Goal: Information Seeking & Learning: Check status

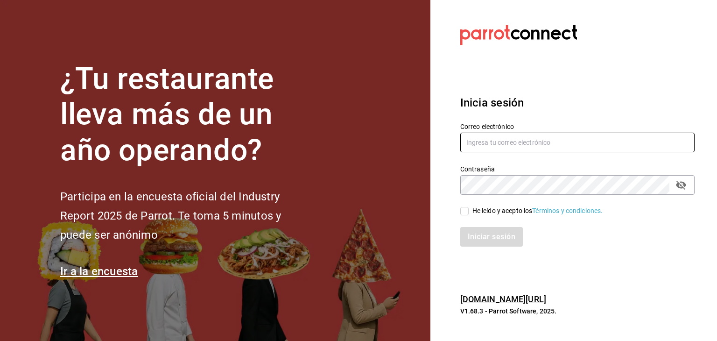
type input "[PERSON_NAME][EMAIL_ADDRESS][DOMAIN_NAME]"
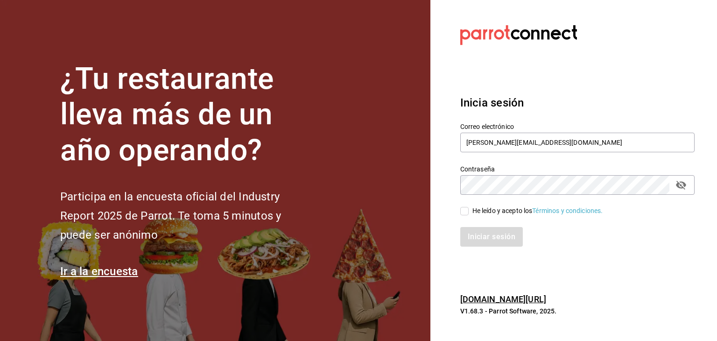
click at [462, 208] on input "He leído y acepto los Términos y condiciones." at bounding box center [464, 211] width 8 height 8
checkbox input "true"
click at [476, 236] on button "Iniciar sesión" at bounding box center [492, 237] width 64 height 20
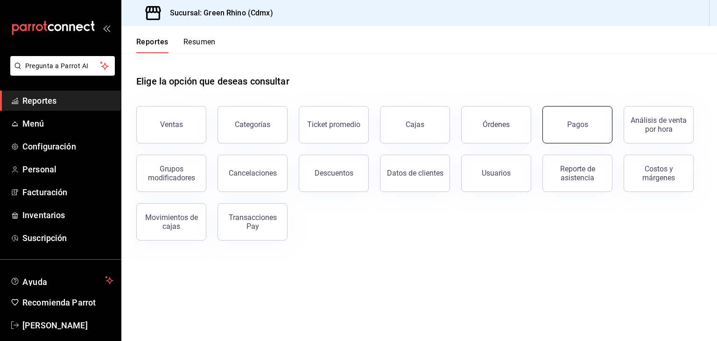
click at [556, 116] on button "Pagos" at bounding box center [578, 124] width 70 height 37
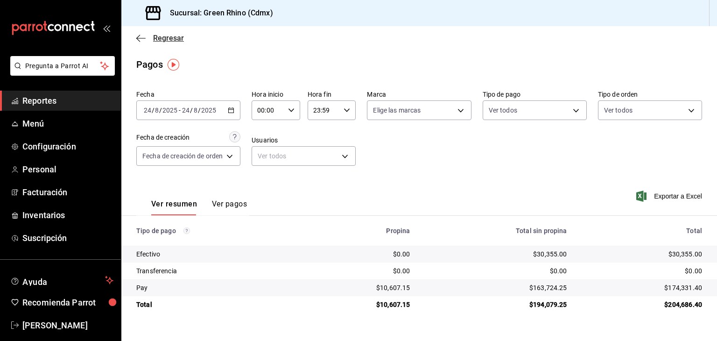
click at [173, 41] on span "Regresar" at bounding box center [168, 38] width 31 height 9
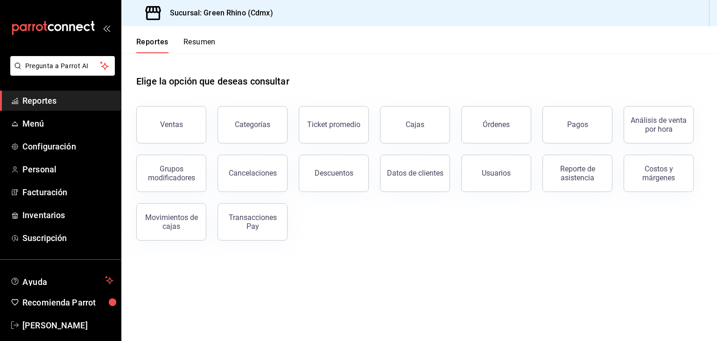
click at [203, 43] on button "Resumen" at bounding box center [200, 45] width 32 height 16
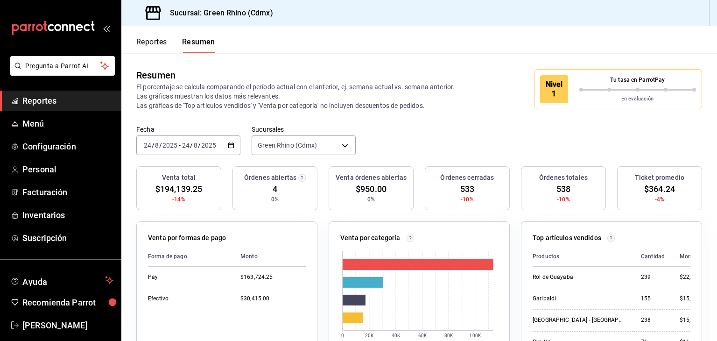
click at [579, 80] on p "Tu tasa en ParrotPay" at bounding box center [637, 80] width 117 height 8
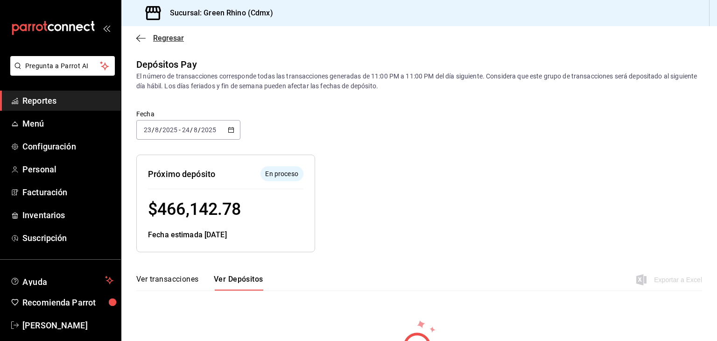
click at [159, 36] on span "Regresar" at bounding box center [168, 38] width 31 height 9
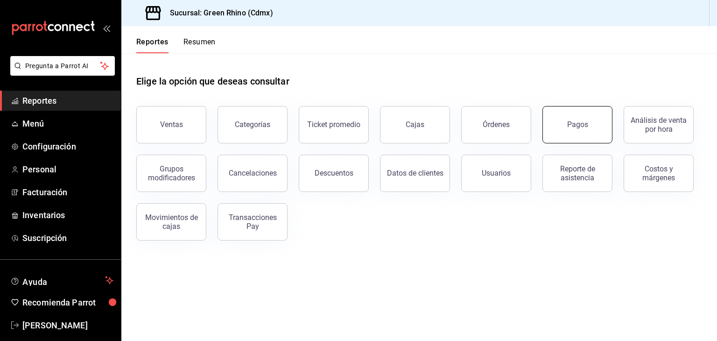
click at [590, 124] on button "Pagos" at bounding box center [578, 124] width 70 height 37
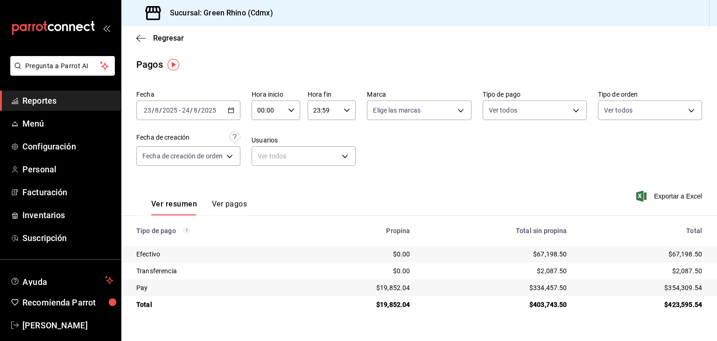
click at [209, 105] on div "[DATE] [DATE] - [DATE] [DATE]" at bounding box center [188, 110] width 104 height 20
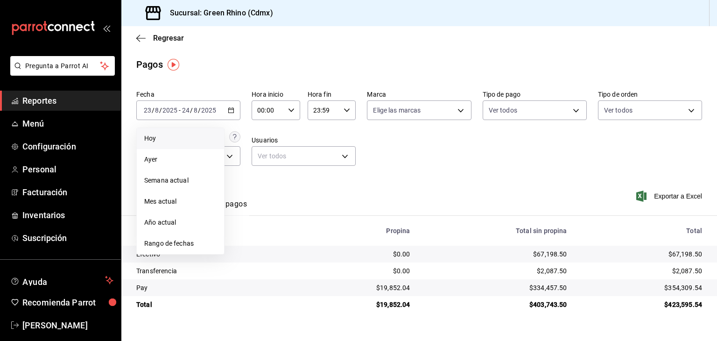
click at [195, 132] on li "Hoy" at bounding box center [180, 138] width 87 height 21
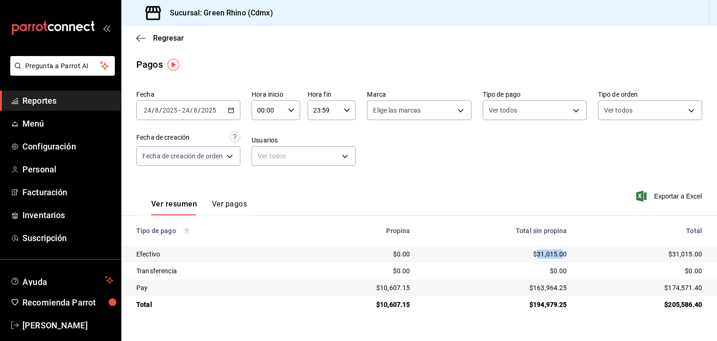
drag, startPoint x: 538, startPoint y: 253, endPoint x: 563, endPoint y: 255, distance: 24.4
click at [563, 255] on div "$31,015.00" at bounding box center [496, 253] width 142 height 9
click at [559, 252] on div "$31,015.00" at bounding box center [496, 253] width 142 height 9
click at [148, 38] on span "Regresar" at bounding box center [160, 38] width 48 height 9
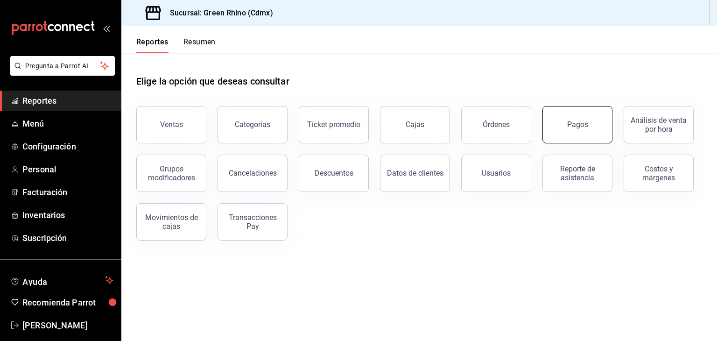
click at [601, 133] on button "Pagos" at bounding box center [578, 124] width 70 height 37
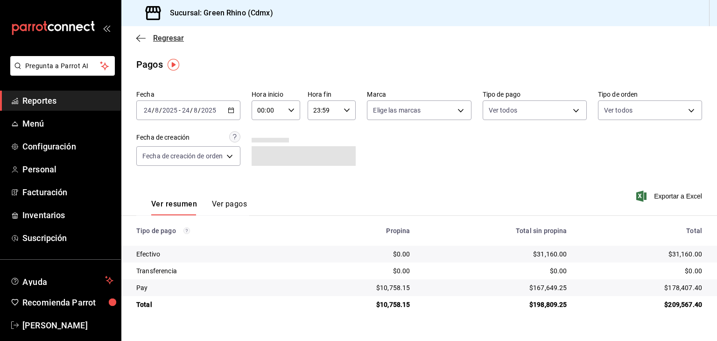
click at [163, 36] on span "Regresar" at bounding box center [168, 38] width 31 height 9
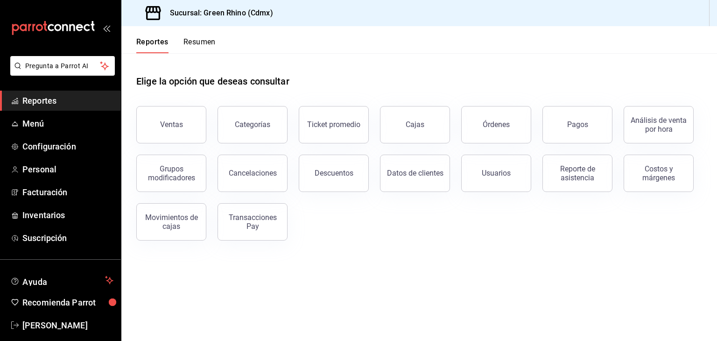
click at [207, 41] on button "Resumen" at bounding box center [200, 45] width 32 height 16
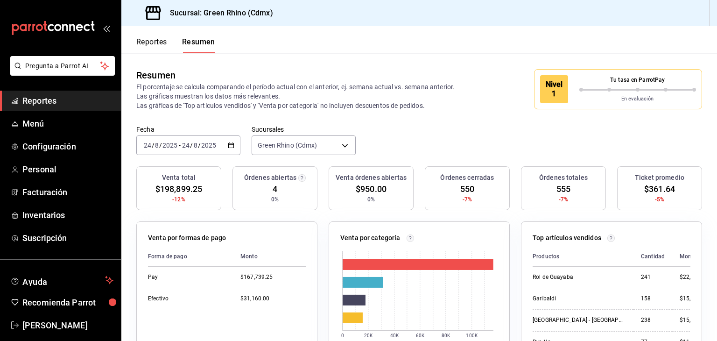
click at [579, 87] on div "Tu tasa en ParrotPay" at bounding box center [637, 82] width 117 height 12
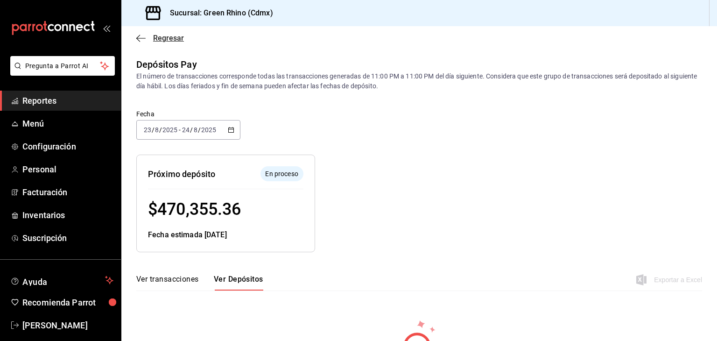
click at [145, 38] on icon "button" at bounding box center [140, 38] width 9 height 0
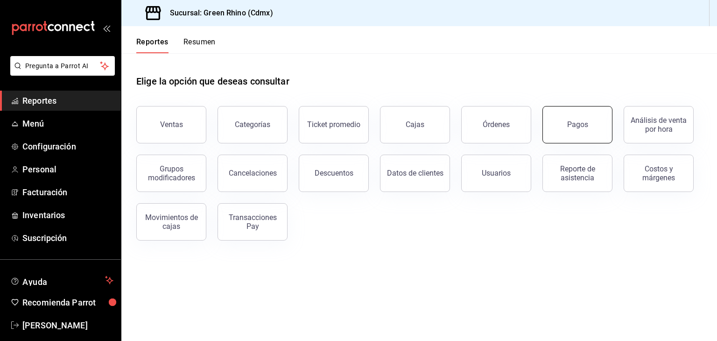
click at [564, 115] on button "Pagos" at bounding box center [578, 124] width 70 height 37
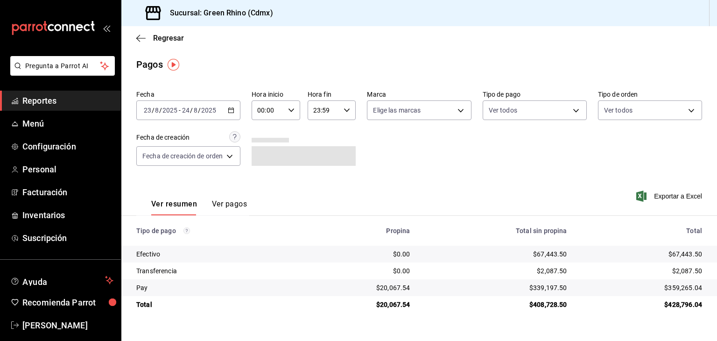
click at [182, 105] on div "[DATE] [DATE] - [DATE] [DATE]" at bounding box center [188, 110] width 104 height 20
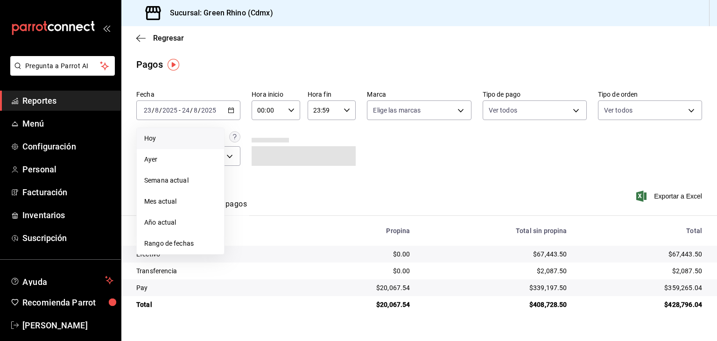
click at [177, 139] on span "Hoy" at bounding box center [180, 139] width 72 height 10
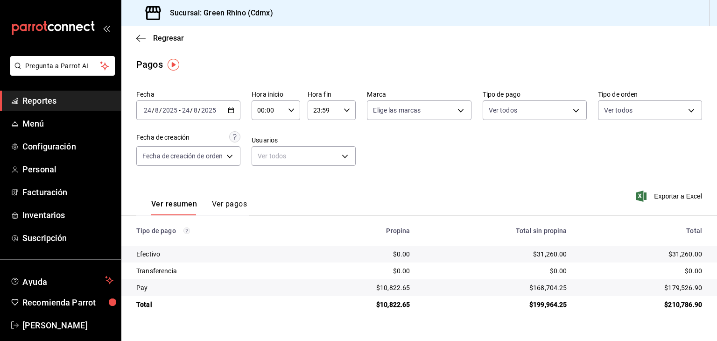
click at [419, 281] on td "$168,704.25" at bounding box center [496, 287] width 157 height 17
click at [170, 36] on span "Regresar" at bounding box center [168, 38] width 31 height 9
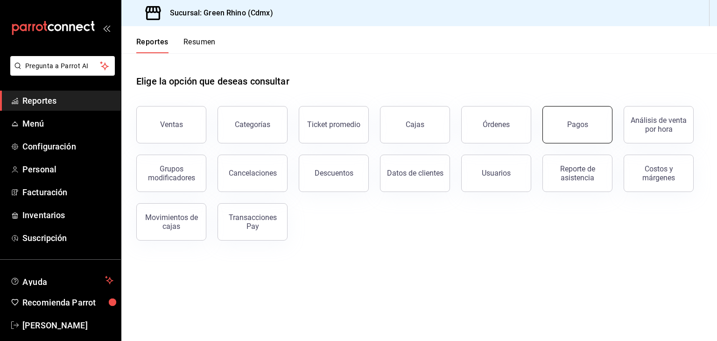
click at [565, 116] on button "Pagos" at bounding box center [578, 124] width 70 height 37
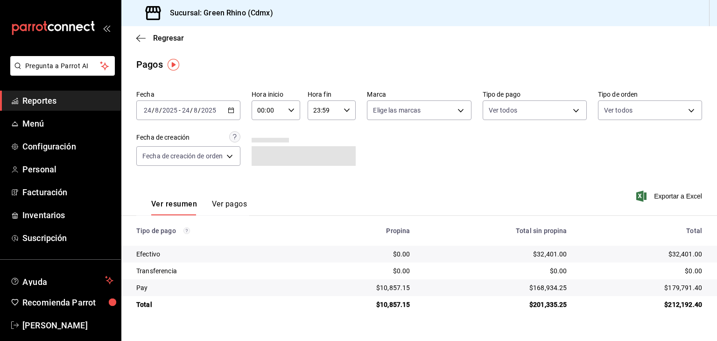
click at [172, 48] on div "Regresar" at bounding box center [419, 38] width 596 height 24
click at [171, 37] on span "Regresar" at bounding box center [168, 38] width 31 height 9
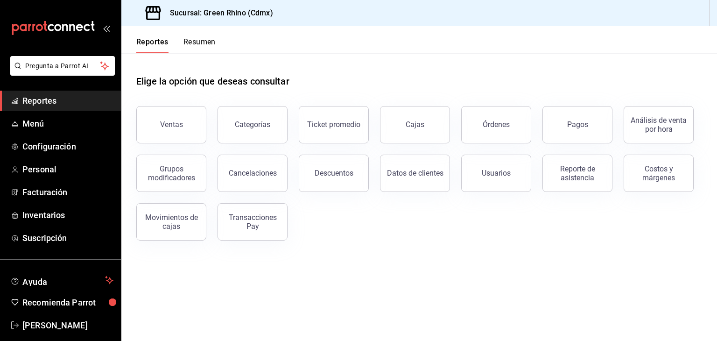
click at [195, 46] on button "Resumen" at bounding box center [200, 45] width 32 height 16
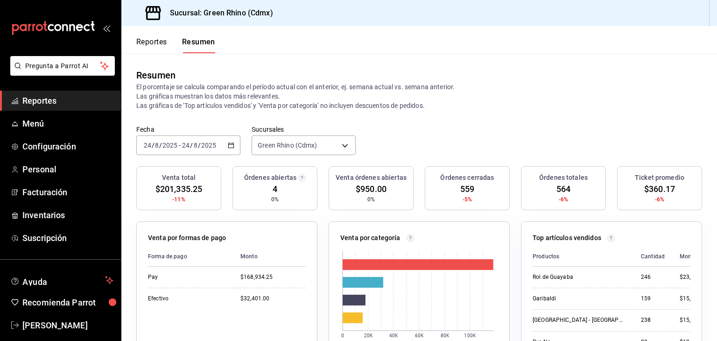
click at [636, 95] on div "Resumen El porcentaje se calcula comparando el período actual con el anterior, …" at bounding box center [419, 89] width 596 height 72
click at [149, 43] on button "Reportes" at bounding box center [151, 45] width 31 height 16
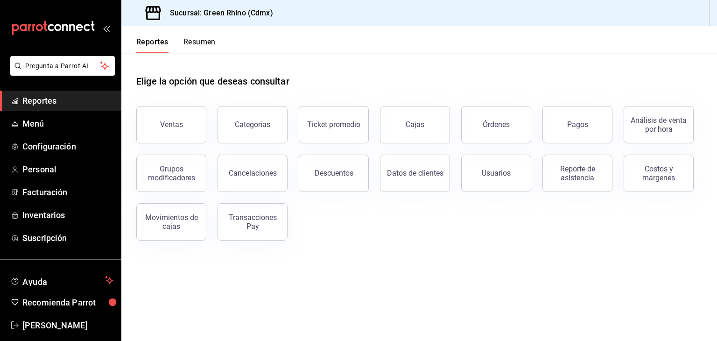
click at [194, 42] on button "Resumen" at bounding box center [200, 45] width 32 height 16
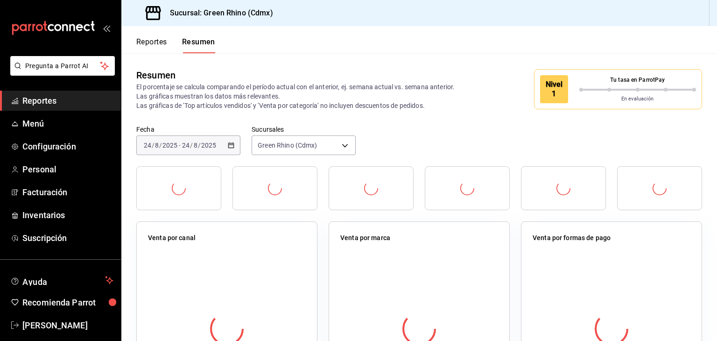
click at [623, 97] on p "En evaluación" at bounding box center [637, 99] width 117 height 8
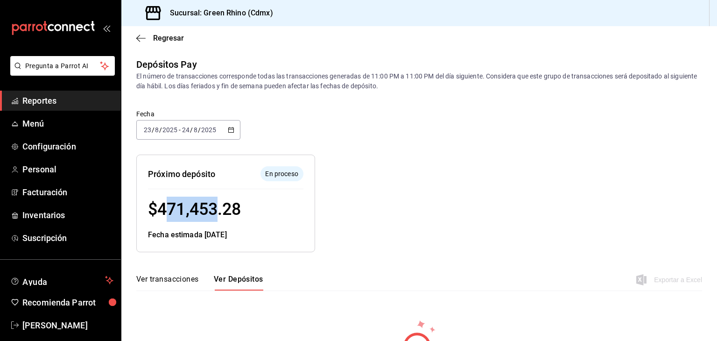
drag, startPoint x: 163, startPoint y: 204, endPoint x: 217, endPoint y: 206, distance: 54.7
click at [217, 206] on span "$ 471,453.28" at bounding box center [194, 209] width 93 height 20
drag, startPoint x: 192, startPoint y: 207, endPoint x: 161, endPoint y: 208, distance: 31.3
click at [191, 207] on span "$ 471,453.28" at bounding box center [194, 209] width 93 height 20
drag, startPoint x: 155, startPoint y: 210, endPoint x: 240, endPoint y: 212, distance: 85.0
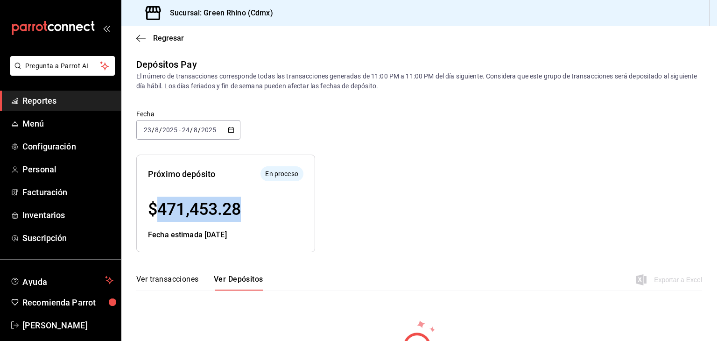
click at [240, 212] on span "$ 471,453.28" at bounding box center [194, 209] width 93 height 20
click at [238, 212] on span "$ 471,453.28" at bounding box center [194, 209] width 93 height 20
click at [216, 209] on span "$ 471,453.28" at bounding box center [194, 209] width 93 height 20
click at [172, 39] on span "Regresar" at bounding box center [168, 38] width 31 height 9
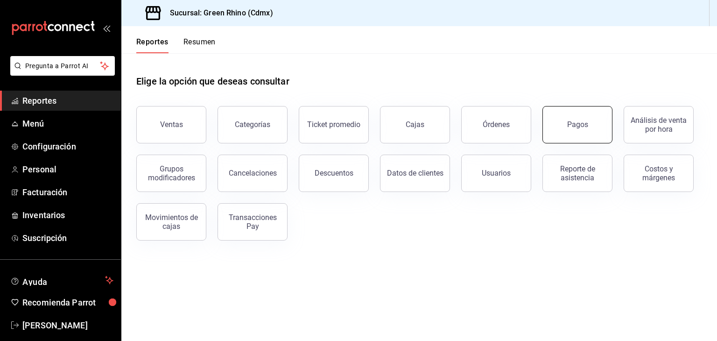
click at [596, 131] on button "Pagos" at bounding box center [578, 124] width 70 height 37
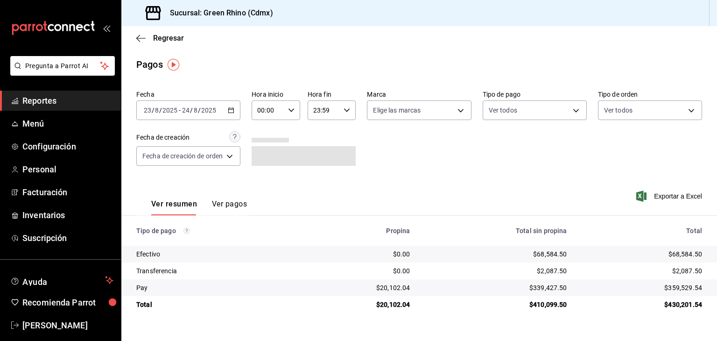
click at [173, 113] on input "2025" at bounding box center [170, 109] width 16 height 7
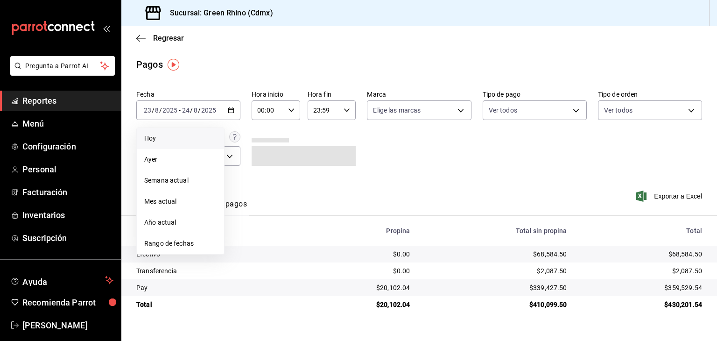
click at [180, 134] on span "Hoy" at bounding box center [180, 139] width 72 height 10
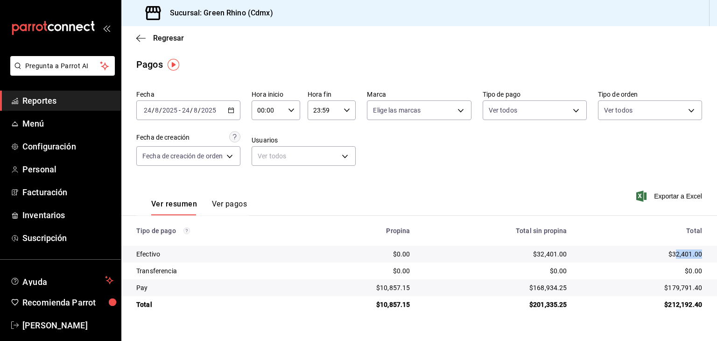
drag, startPoint x: 675, startPoint y: 254, endPoint x: 712, endPoint y: 261, distance: 38.0
click at [712, 261] on td "$32,401.00" at bounding box center [646, 254] width 142 height 17
drag, startPoint x: 673, startPoint y: 256, endPoint x: 706, endPoint y: 258, distance: 32.7
click at [706, 258] on td "$32,401.00" at bounding box center [646, 254] width 142 height 17
click at [701, 258] on div "$32,401.00" at bounding box center [642, 253] width 120 height 9
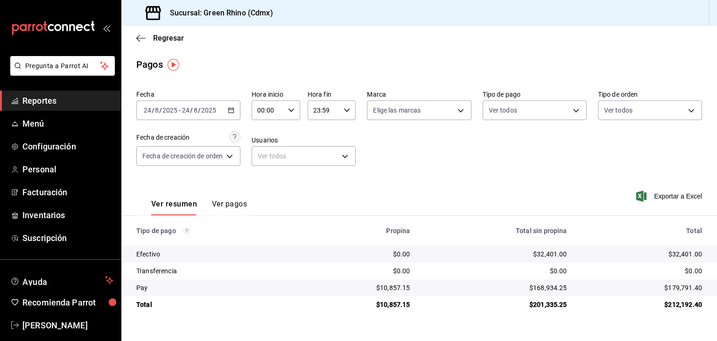
click at [167, 120] on div "[DATE] [DATE] - [DATE] [DATE]" at bounding box center [188, 110] width 104 height 20
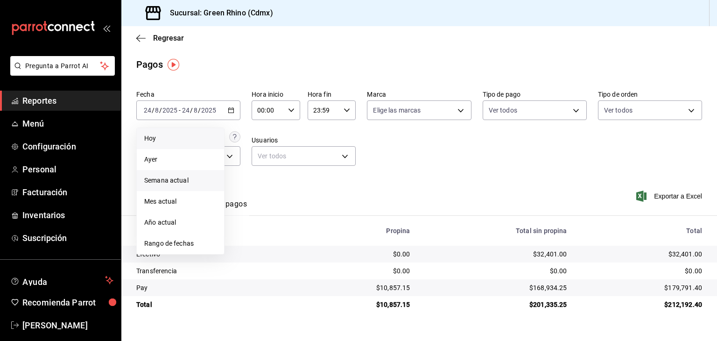
click at [167, 176] on span "Semana actual" at bounding box center [180, 181] width 72 height 10
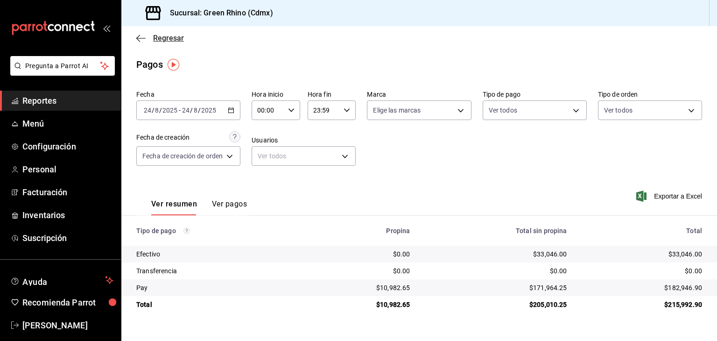
click at [150, 38] on span "Regresar" at bounding box center [160, 38] width 48 height 9
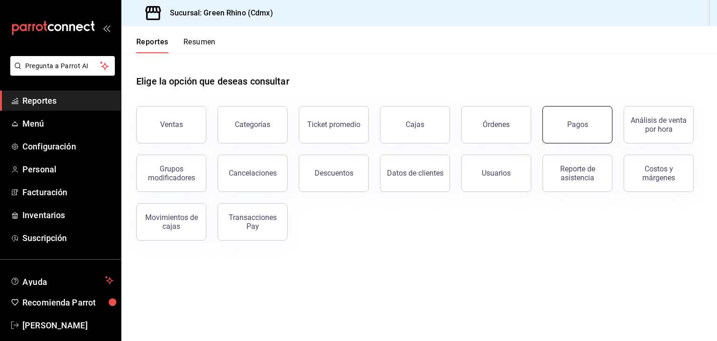
click at [594, 120] on button "Pagos" at bounding box center [578, 124] width 70 height 37
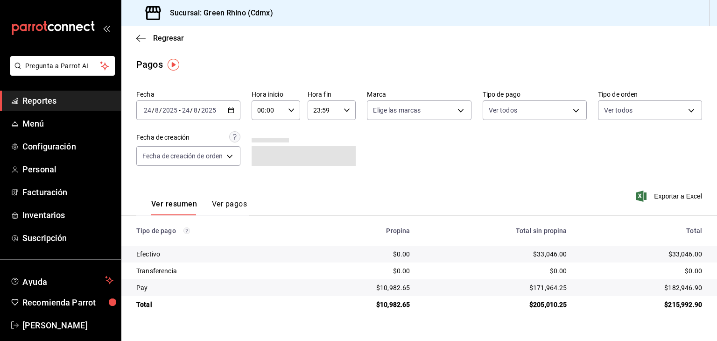
click at [191, 109] on span "/" at bounding box center [191, 109] width 3 height 7
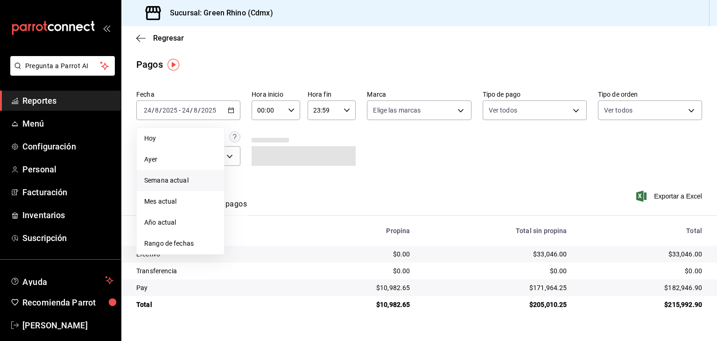
click at [183, 183] on span "Semana actual" at bounding box center [180, 181] width 72 height 10
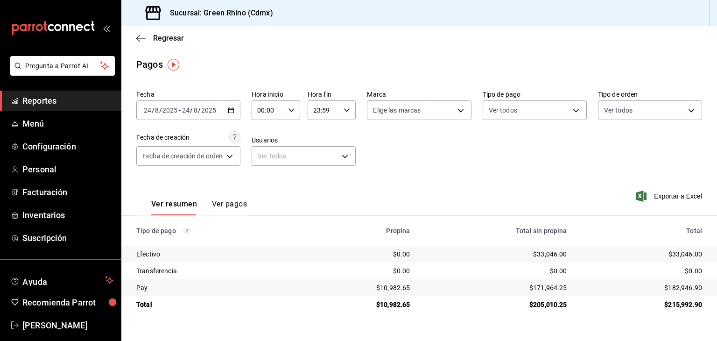
click at [182, 112] on input "24" at bounding box center [186, 109] width 8 height 7
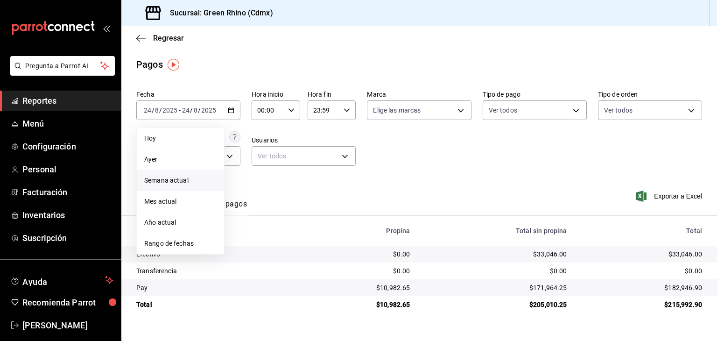
click at [174, 180] on span "Semana actual" at bounding box center [180, 181] width 72 height 10
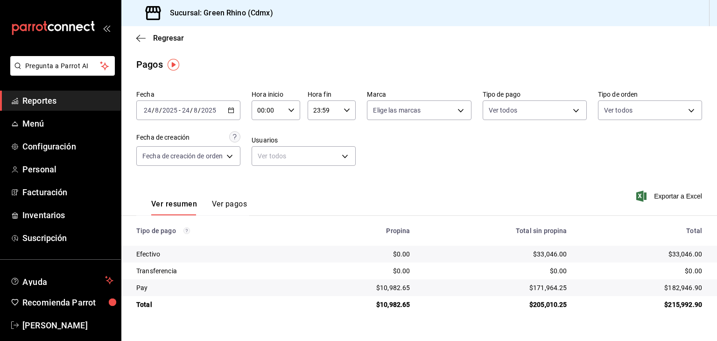
click at [195, 110] on input "8" at bounding box center [195, 109] width 5 height 7
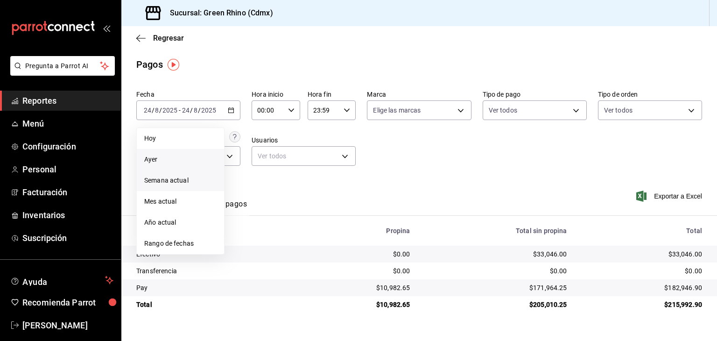
click at [188, 159] on span "Ayer" at bounding box center [180, 160] width 72 height 10
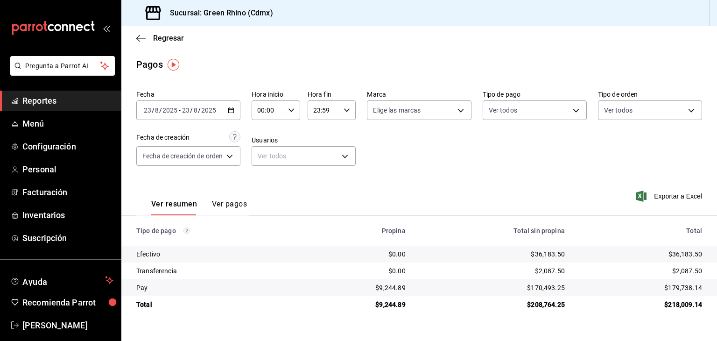
click at [191, 101] on div "[DATE] [DATE] - [DATE] [DATE]" at bounding box center [188, 110] width 104 height 20
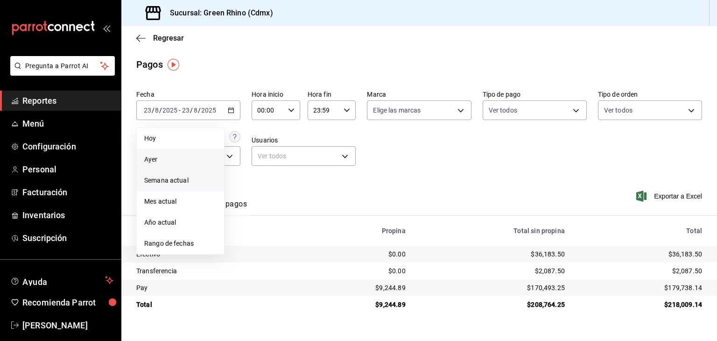
click at [170, 170] on li "Semana actual" at bounding box center [180, 180] width 87 height 21
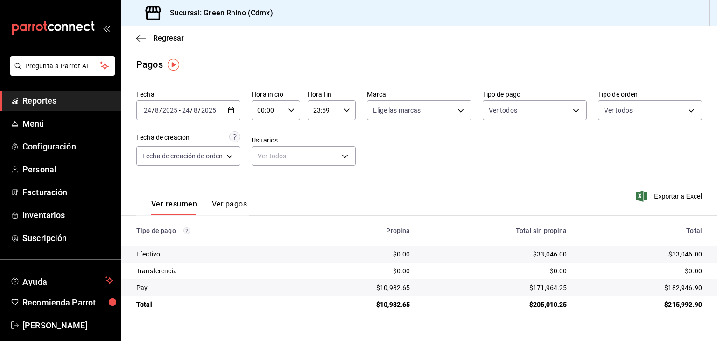
click at [171, 109] on input "2025" at bounding box center [170, 109] width 16 height 7
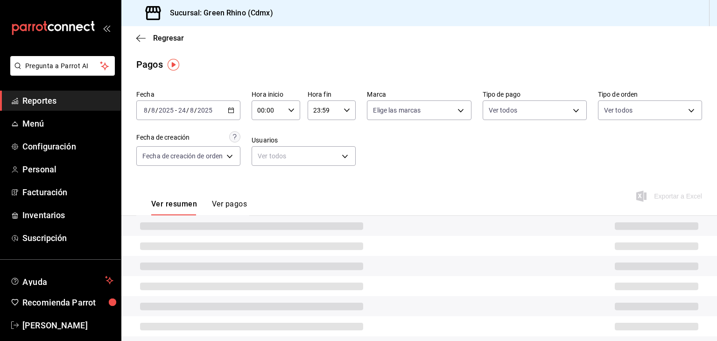
click at [143, 113] on input "8" at bounding box center [145, 109] width 5 height 7
click at [147, 112] on input "8" at bounding box center [145, 109] width 5 height 7
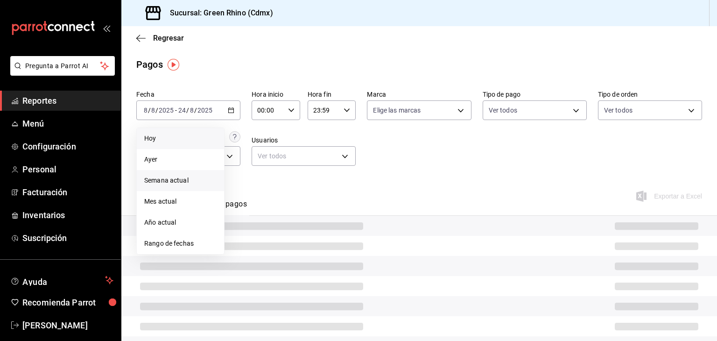
click at [159, 140] on span "Hoy" at bounding box center [180, 139] width 72 height 10
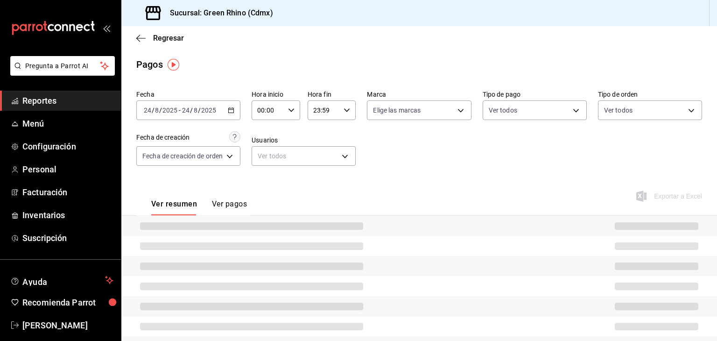
click at [155, 108] on input "8" at bounding box center [157, 109] width 5 height 7
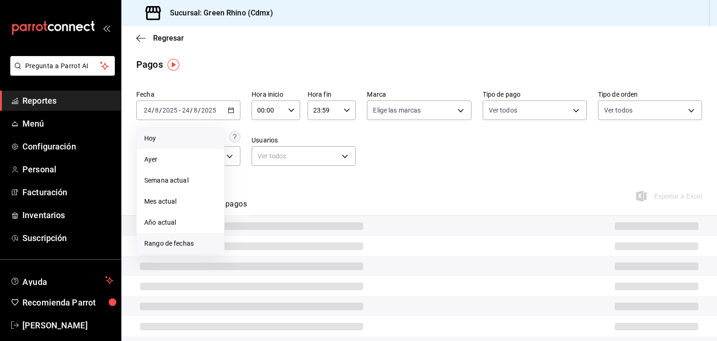
click at [176, 244] on span "Rango de fechas" at bounding box center [180, 244] width 72 height 10
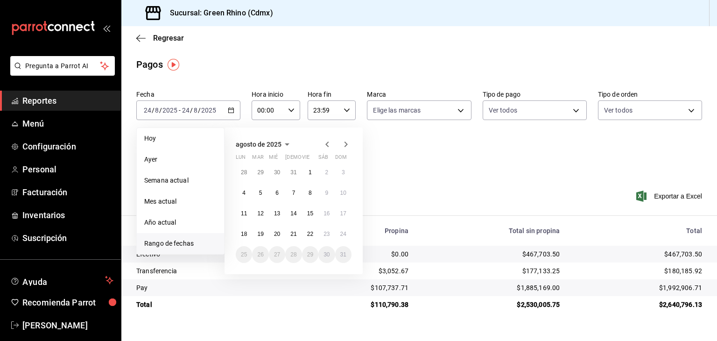
click at [382, 161] on div "[DATE] lun mar mié jue vie sáb dom 28 29 30 31 1 2 3 4 5 6 7 8 9 10 11 12 13 14…" at bounding box center [306, 197] width 163 height 154
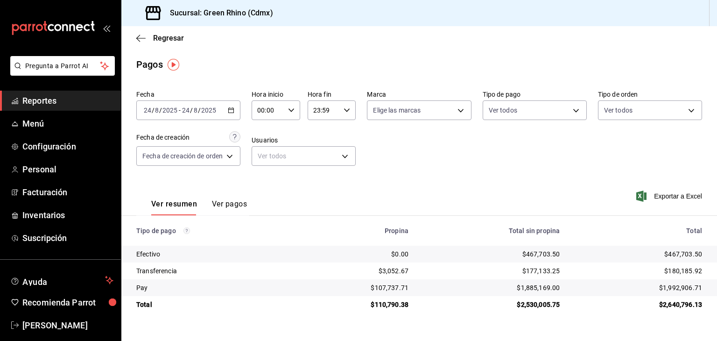
click at [148, 112] on input "24" at bounding box center [147, 109] width 8 height 7
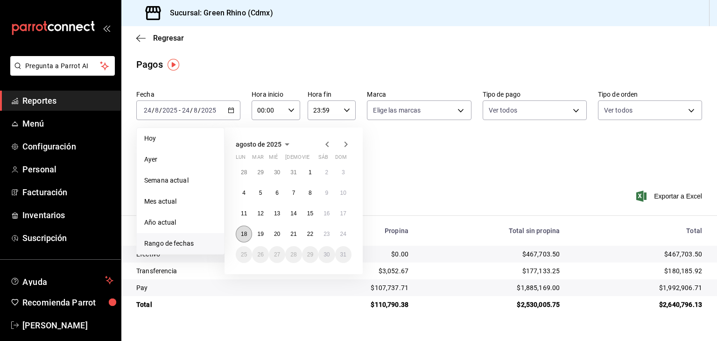
click at [244, 234] on abbr "18" at bounding box center [244, 234] width 6 height 7
click at [347, 229] on button "24" at bounding box center [343, 234] width 16 height 17
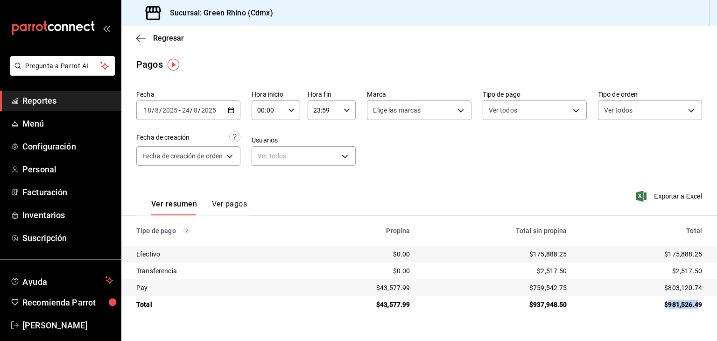
drag, startPoint x: 669, startPoint y: 301, endPoint x: 698, endPoint y: 302, distance: 28.5
click at [698, 302] on div "$981,526.49" at bounding box center [642, 304] width 120 height 9
click at [694, 303] on div "$981,526.49" at bounding box center [642, 304] width 120 height 9
click at [194, 113] on input "8" at bounding box center [195, 109] width 5 height 7
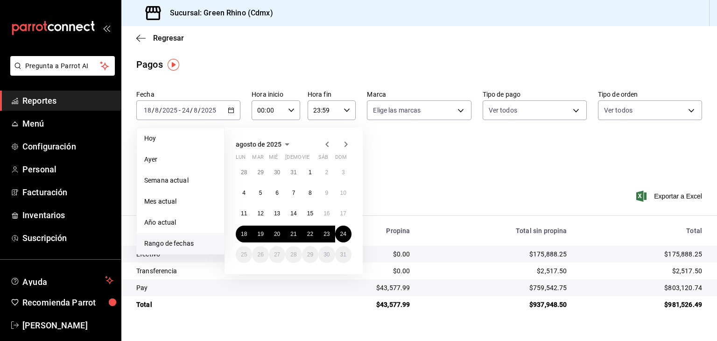
click at [530, 189] on div "Ver resumen Ver pagos Exportar a Excel" at bounding box center [419, 201] width 596 height 49
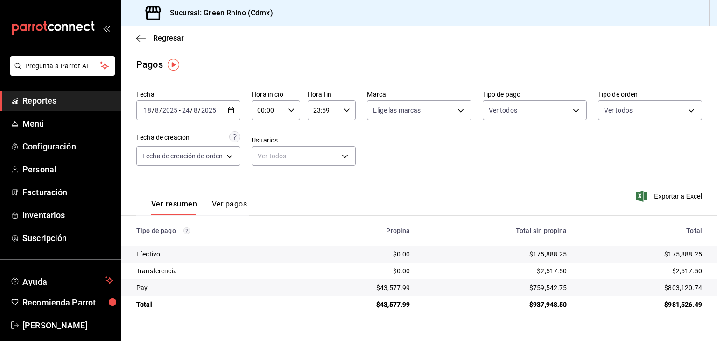
click at [179, 105] on div "[DATE] [DATE] - [DATE] [DATE]" at bounding box center [188, 110] width 104 height 20
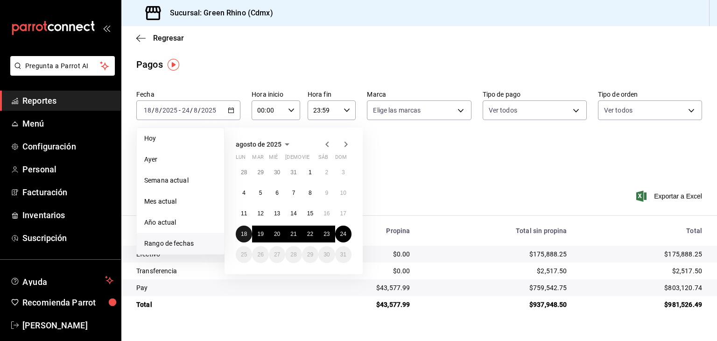
click at [246, 239] on button "18" at bounding box center [244, 234] width 16 height 17
click at [296, 234] on abbr "21" at bounding box center [293, 234] width 6 height 7
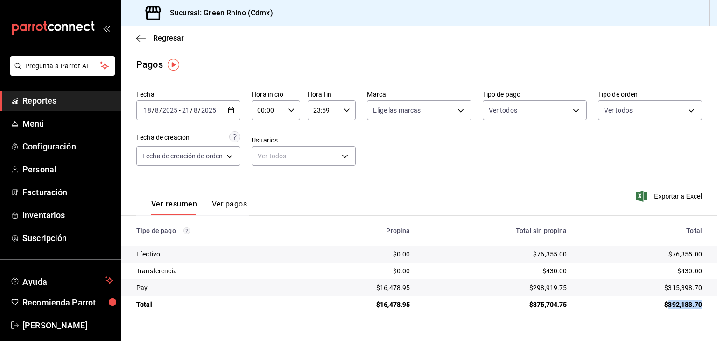
drag, startPoint x: 670, startPoint y: 305, endPoint x: 702, endPoint y: 309, distance: 32.4
click at [702, 309] on div "$392,183.70" at bounding box center [642, 304] width 120 height 9
click at [689, 302] on div "$392,183.70" at bounding box center [642, 304] width 120 height 9
drag, startPoint x: 671, startPoint y: 307, endPoint x: 713, endPoint y: 303, distance: 42.2
click at [713, 303] on td "$392,183.70" at bounding box center [646, 304] width 142 height 17
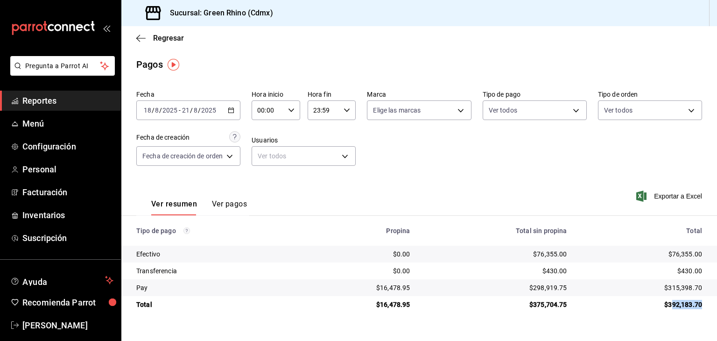
drag, startPoint x: 699, startPoint y: 303, endPoint x: 671, endPoint y: 305, distance: 28.1
click at [698, 303] on div "$392,183.70" at bounding box center [642, 304] width 120 height 9
drag, startPoint x: 669, startPoint y: 305, endPoint x: 702, endPoint y: 301, distance: 33.9
click at [702, 301] on td "$392,183.70" at bounding box center [646, 304] width 142 height 17
click at [694, 301] on div "$392,183.70" at bounding box center [642, 304] width 120 height 9
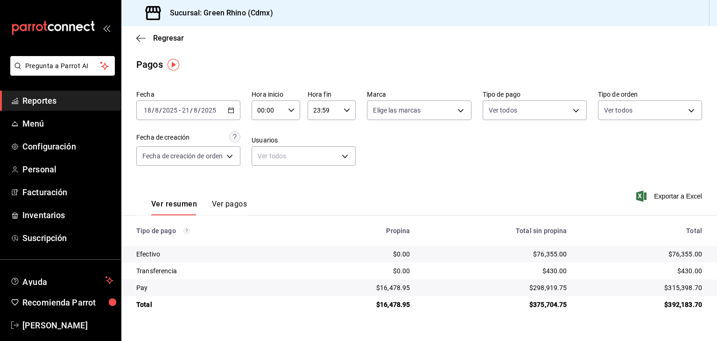
click at [153, 107] on span "/" at bounding box center [153, 109] width 3 height 7
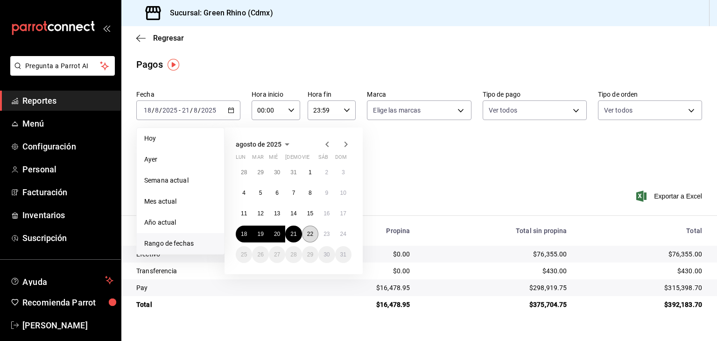
click at [305, 235] on button "22" at bounding box center [310, 234] width 16 height 17
click at [347, 233] on button "24" at bounding box center [343, 234] width 16 height 17
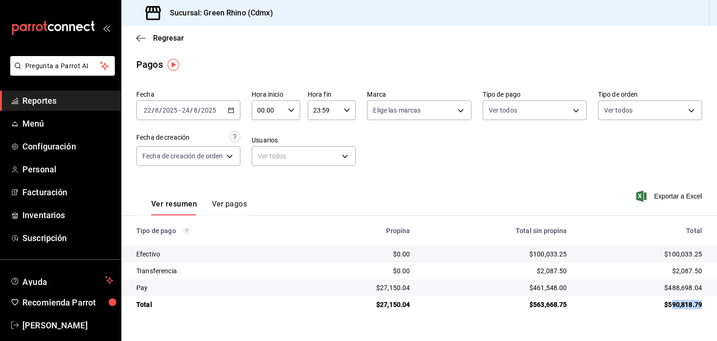
drag, startPoint x: 671, startPoint y: 305, endPoint x: 706, endPoint y: 306, distance: 35.5
click at [706, 306] on td "$590,818.79" at bounding box center [646, 304] width 142 height 17
click at [693, 303] on div "$590,818.79" at bounding box center [642, 304] width 120 height 9
click at [170, 104] on div "[DATE] [DATE] - [DATE] [DATE]" at bounding box center [188, 110] width 104 height 20
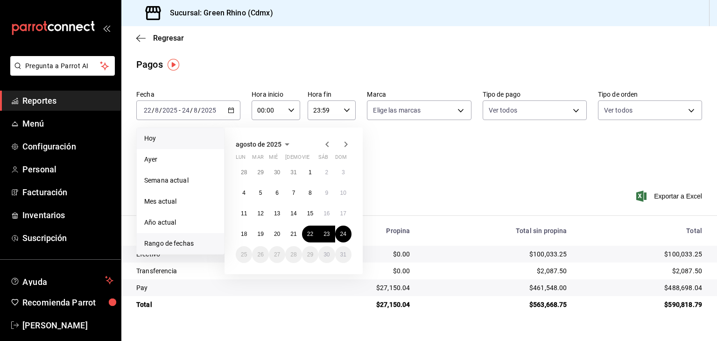
click at [164, 146] on li "Hoy" at bounding box center [180, 138] width 87 height 21
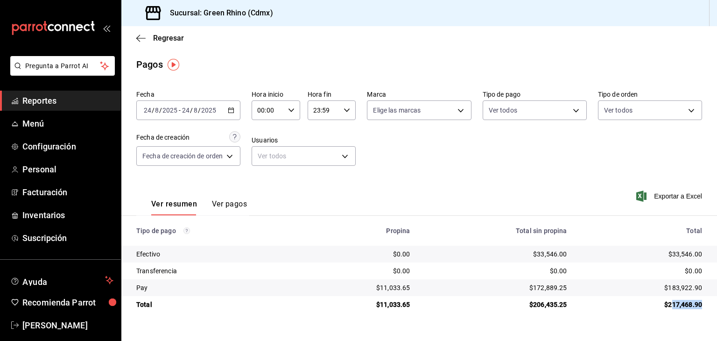
drag, startPoint x: 671, startPoint y: 307, endPoint x: 700, endPoint y: 304, distance: 29.6
click at [700, 304] on div "$217,468.90" at bounding box center [642, 304] width 120 height 9
click at [699, 304] on div "$217,468.90" at bounding box center [642, 304] width 120 height 9
click at [208, 114] on div "[DATE] [DATE] - [DATE] [DATE]" at bounding box center [188, 110] width 104 height 20
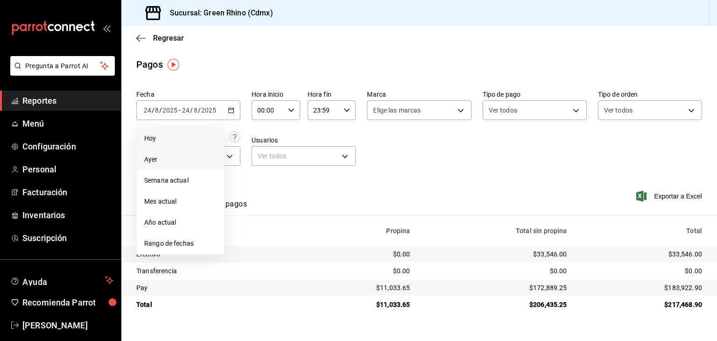
click at [186, 161] on span "Ayer" at bounding box center [180, 160] width 72 height 10
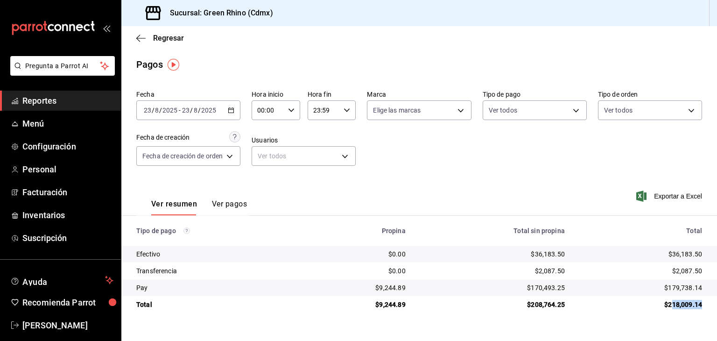
drag, startPoint x: 672, startPoint y: 307, endPoint x: 702, endPoint y: 302, distance: 30.2
click at [702, 302] on div "$218,009.14" at bounding box center [641, 304] width 122 height 9
click at [688, 308] on div "$218,009.14" at bounding box center [641, 304] width 122 height 9
drag, startPoint x: 672, startPoint y: 304, endPoint x: 709, endPoint y: 304, distance: 36.9
click at [709, 304] on td "$218,009.14" at bounding box center [644, 304] width 145 height 17
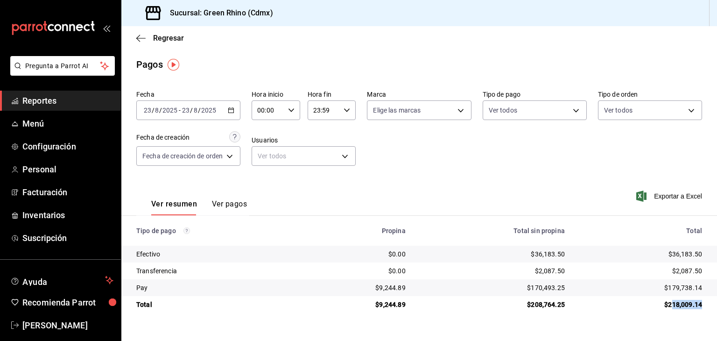
click at [675, 309] on div "$218,009.14" at bounding box center [641, 304] width 122 height 9
drag, startPoint x: 673, startPoint y: 306, endPoint x: 704, endPoint y: 309, distance: 30.9
click at [704, 309] on td "$218,009.14" at bounding box center [644, 304] width 145 height 17
drag, startPoint x: 700, startPoint y: 307, endPoint x: 694, endPoint y: 307, distance: 6.6
click at [700, 307] on div "$218,009.14" at bounding box center [641, 304] width 122 height 9
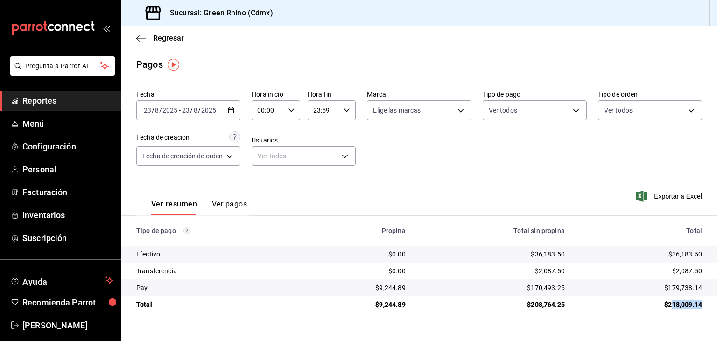
click at [685, 307] on div "$218,009.14" at bounding box center [641, 304] width 122 height 9
click at [159, 106] on span "/" at bounding box center [160, 109] width 3 height 7
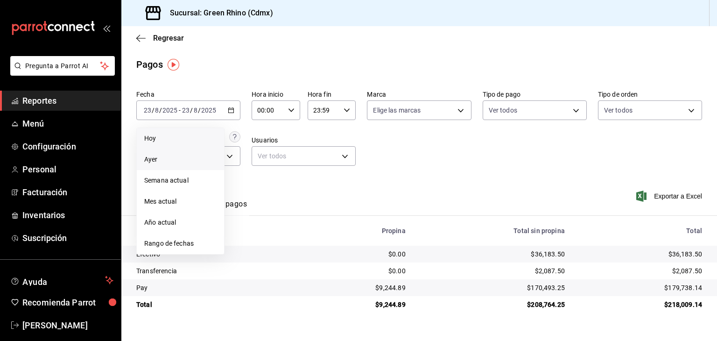
click at [161, 140] on span "Hoy" at bounding box center [180, 139] width 72 height 10
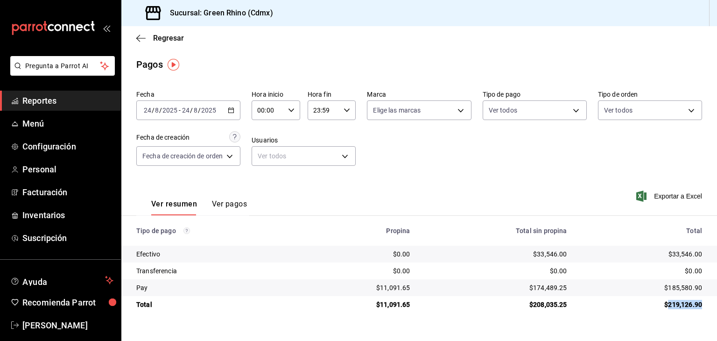
drag, startPoint x: 667, startPoint y: 306, endPoint x: 712, endPoint y: 306, distance: 44.8
click at [712, 306] on td "$219,126.90" at bounding box center [646, 304] width 142 height 17
click at [703, 304] on td "$219,126.90" at bounding box center [646, 304] width 142 height 17
click at [685, 307] on div "$219,126.90" at bounding box center [642, 304] width 120 height 9
drag, startPoint x: 671, startPoint y: 305, endPoint x: 687, endPoint y: 310, distance: 17.0
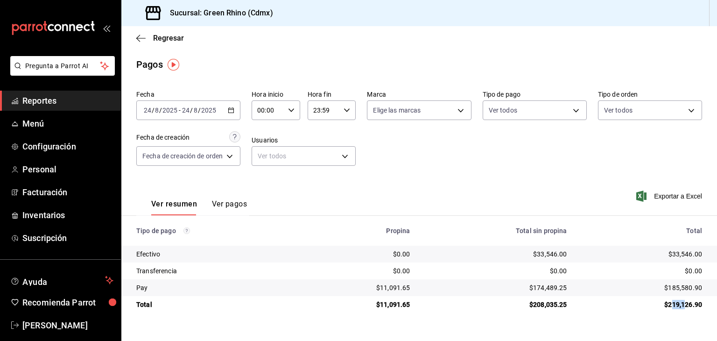
click at [687, 310] on td "$219,126.90" at bounding box center [646, 304] width 142 height 17
drag, startPoint x: 670, startPoint y: 303, endPoint x: 701, endPoint y: 309, distance: 31.9
click at [701, 309] on div "$219,126.90" at bounding box center [642, 304] width 120 height 9
click at [693, 308] on div "$219,126.90" at bounding box center [642, 304] width 120 height 9
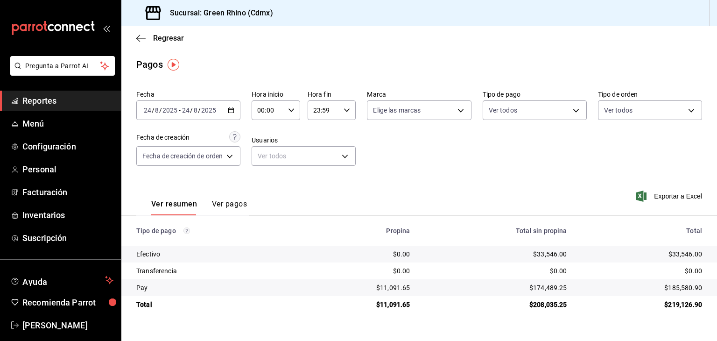
click at [519, 232] on div "Total sin propina" at bounding box center [496, 230] width 142 height 7
click at [162, 28] on div "Regresar" at bounding box center [419, 38] width 596 height 24
click at [160, 38] on span "Regresar" at bounding box center [168, 38] width 31 height 9
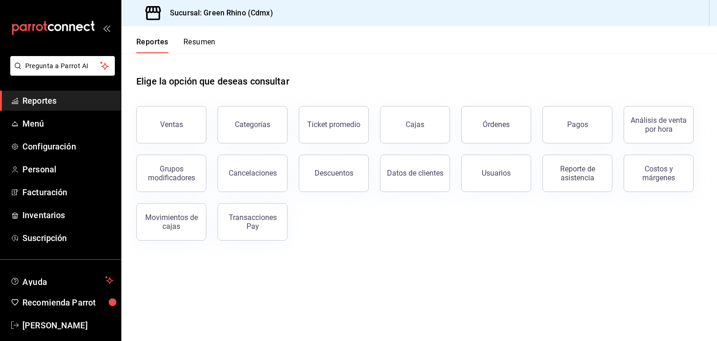
click at [581, 105] on div "Pagos" at bounding box center [571, 119] width 81 height 49
click at [574, 118] on button "Pagos" at bounding box center [578, 124] width 70 height 37
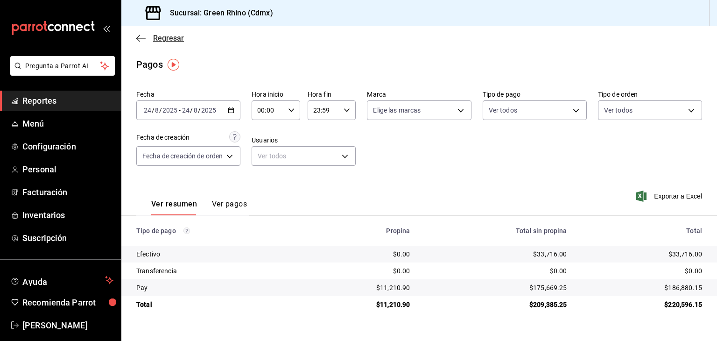
click at [138, 34] on icon "button" at bounding box center [140, 38] width 9 height 8
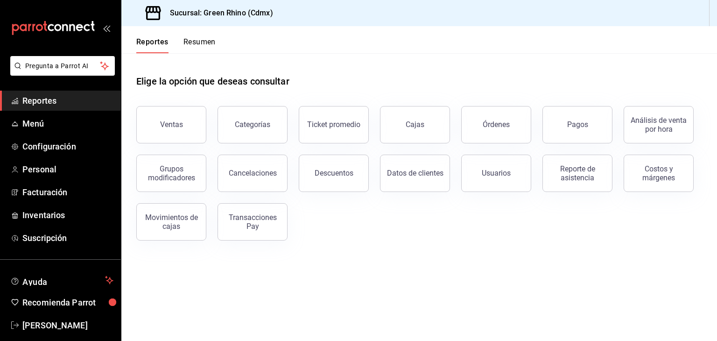
click at [194, 39] on button "Resumen" at bounding box center [200, 45] width 32 height 16
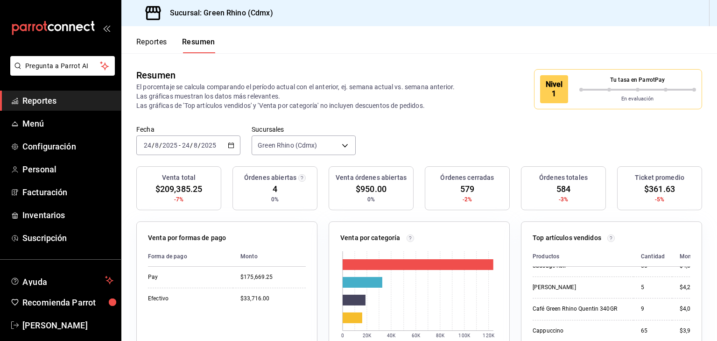
click at [154, 47] on button "Reportes" at bounding box center [151, 45] width 31 height 16
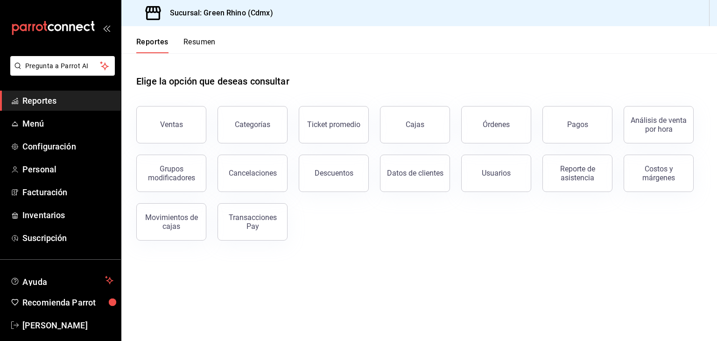
click at [196, 37] on button "Resumen" at bounding box center [200, 45] width 32 height 16
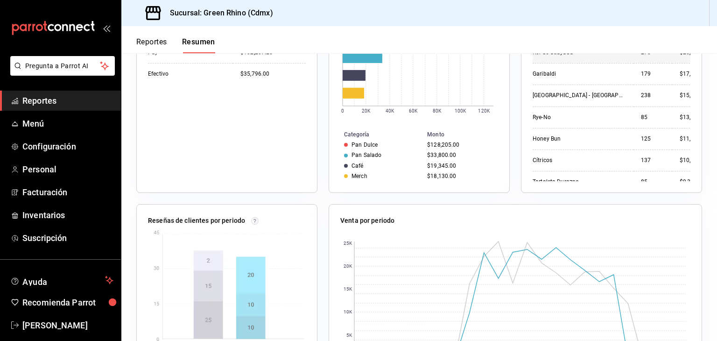
scroll to position [140, 0]
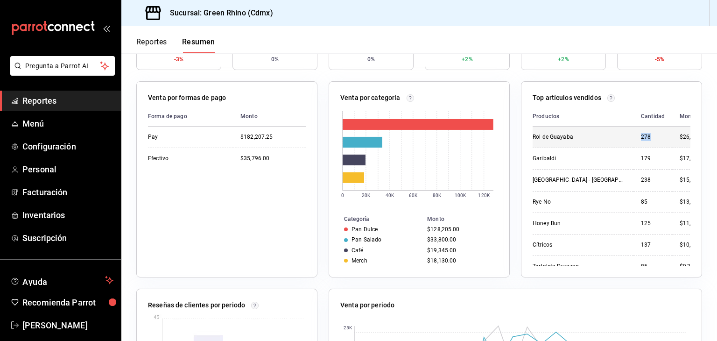
drag, startPoint x: 627, startPoint y: 136, endPoint x: 637, endPoint y: 141, distance: 11.3
click at [641, 141] on div "278" at bounding box center [653, 137] width 24 height 8
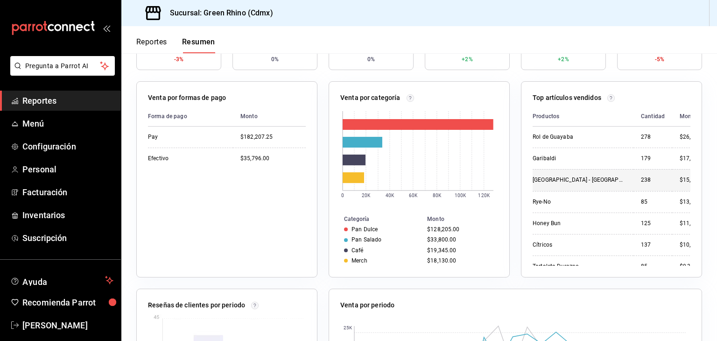
click at [641, 180] on div "238" at bounding box center [653, 180] width 24 height 8
drag, startPoint x: 627, startPoint y: 178, endPoint x: 641, endPoint y: 180, distance: 14.1
click at [641, 180] on div "238" at bounding box center [653, 180] width 24 height 8
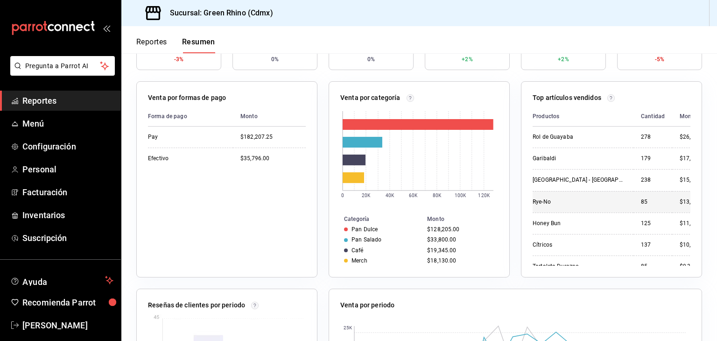
scroll to position [0, 0]
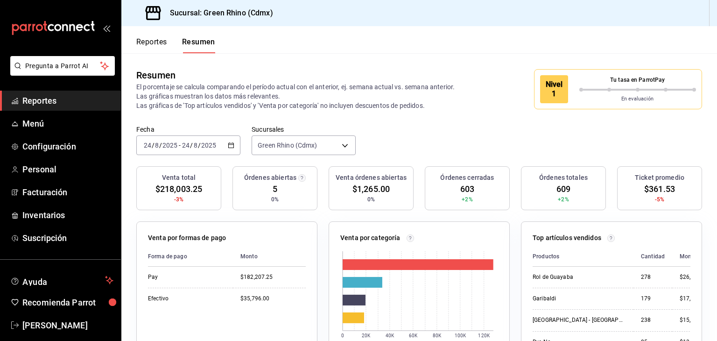
click at [153, 41] on button "Reportes" at bounding box center [151, 45] width 31 height 16
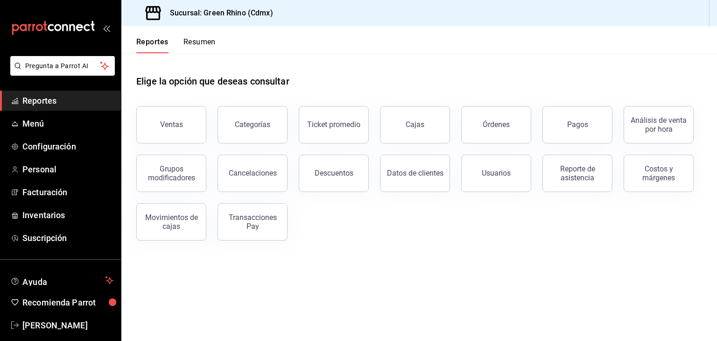
click at [574, 105] on div "Pagos" at bounding box center [571, 119] width 81 height 49
click at [575, 120] on button "Pagos" at bounding box center [578, 124] width 70 height 37
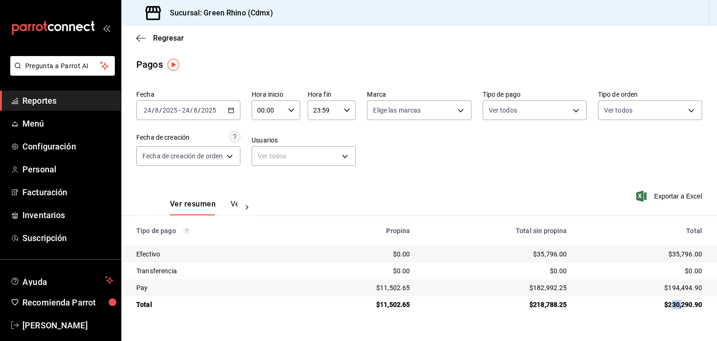
drag, startPoint x: 671, startPoint y: 304, endPoint x: 682, endPoint y: 307, distance: 11.6
click at [682, 307] on div "$230,290.90" at bounding box center [642, 304] width 120 height 9
click at [673, 304] on div "$230,290.90" at bounding box center [642, 304] width 120 height 9
drag, startPoint x: 674, startPoint y: 304, endPoint x: 683, endPoint y: 304, distance: 8.4
click at [683, 304] on div "$230,290.90" at bounding box center [642, 304] width 120 height 9
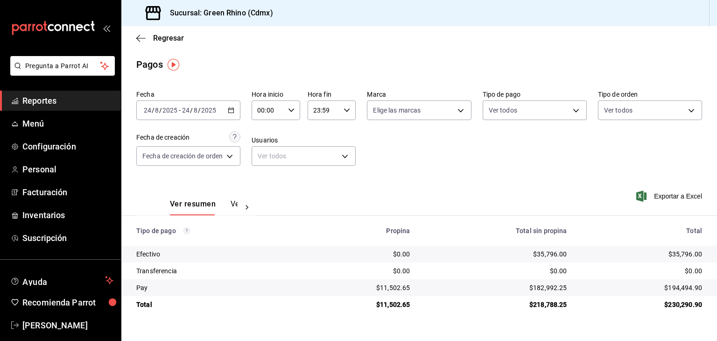
click at [684, 304] on div "$230,290.90" at bounding box center [642, 304] width 120 height 9
drag, startPoint x: 671, startPoint y: 302, endPoint x: 694, endPoint y: 303, distance: 23.4
click at [693, 304] on div "$230,290.90" at bounding box center [642, 304] width 120 height 9
click at [694, 303] on div "$230,290.90" at bounding box center [642, 304] width 120 height 9
drag, startPoint x: 670, startPoint y: 304, endPoint x: 685, endPoint y: 307, distance: 15.3
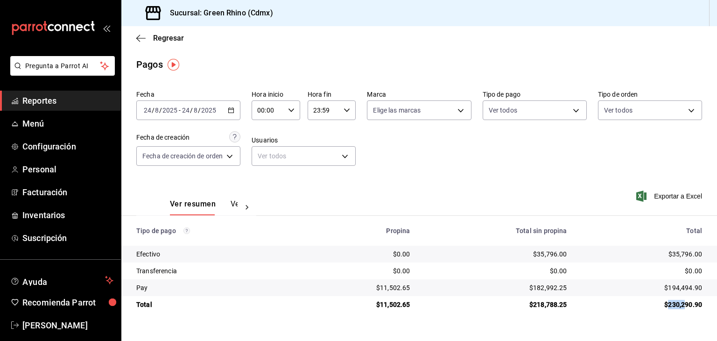
click at [684, 307] on div "$230,290.90" at bounding box center [642, 304] width 120 height 9
click at [685, 307] on div "$230,290.90" at bounding box center [642, 304] width 120 height 9
click at [199, 113] on span "/" at bounding box center [199, 109] width 3 height 7
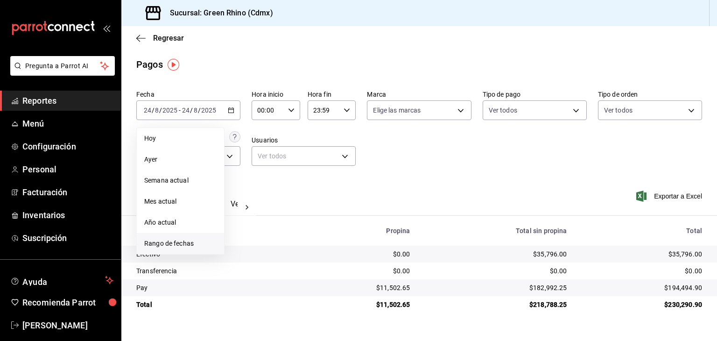
click at [181, 239] on span "Rango de fechas" at bounding box center [180, 244] width 72 height 10
click at [245, 227] on button "18" at bounding box center [244, 234] width 16 height 17
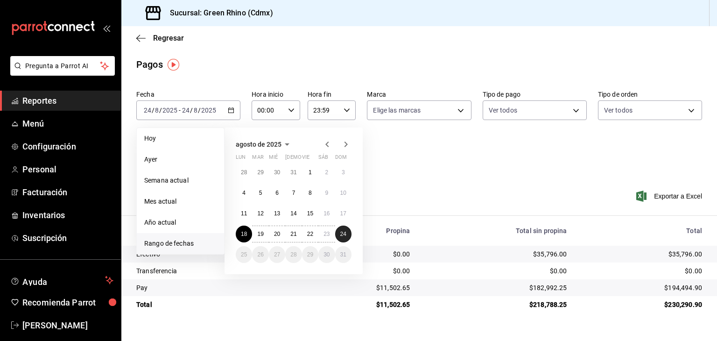
click at [348, 230] on button "24" at bounding box center [343, 234] width 16 height 17
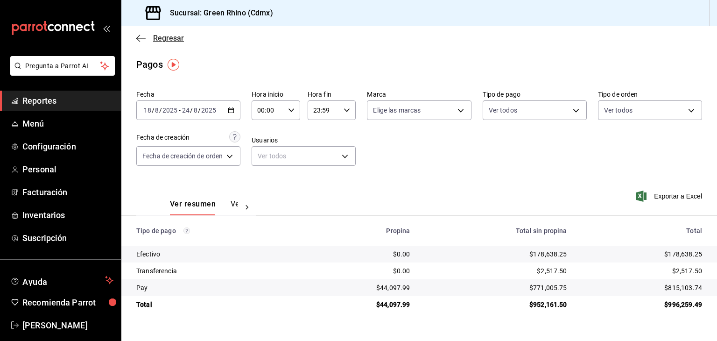
click at [146, 38] on span "Regresar" at bounding box center [160, 38] width 48 height 9
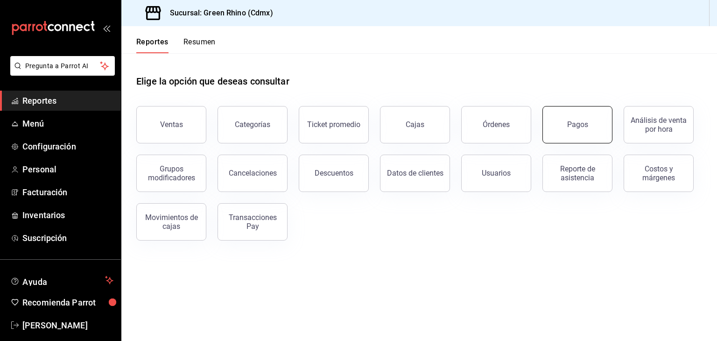
click at [582, 130] on button "Pagos" at bounding box center [578, 124] width 70 height 37
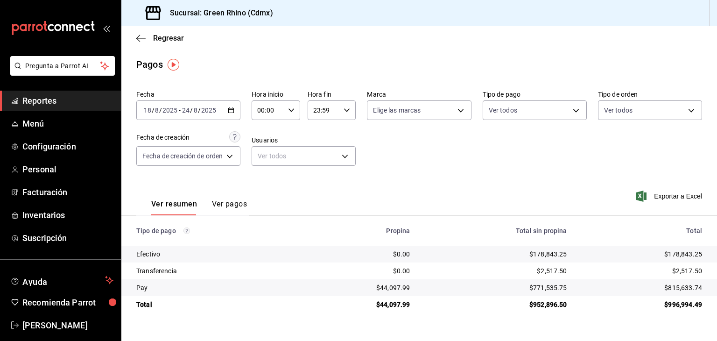
click at [205, 106] on input "2025" at bounding box center [209, 109] width 16 height 7
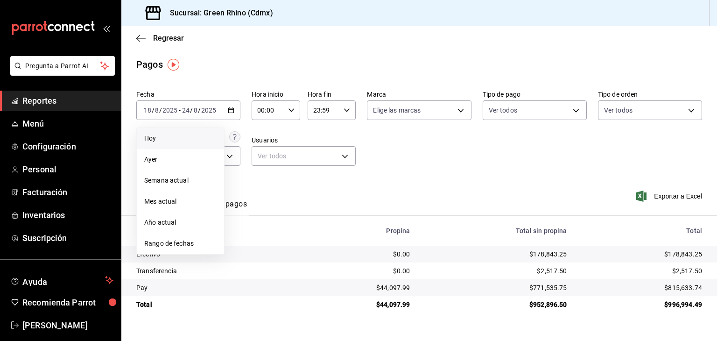
click at [168, 141] on span "Hoy" at bounding box center [180, 139] width 72 height 10
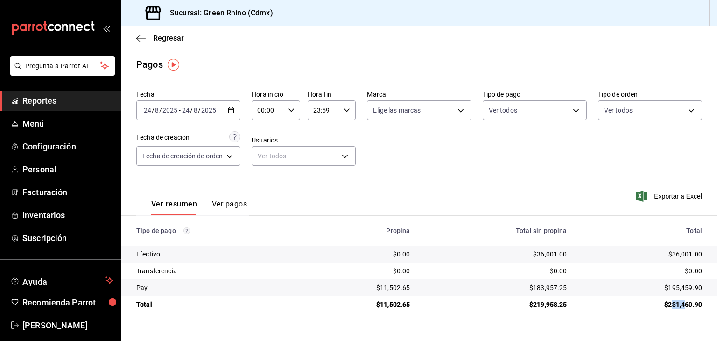
drag, startPoint x: 671, startPoint y: 303, endPoint x: 685, endPoint y: 303, distance: 13.5
click at [685, 303] on div "$231,460.90" at bounding box center [642, 304] width 120 height 9
click at [163, 39] on span "Regresar" at bounding box center [168, 38] width 31 height 9
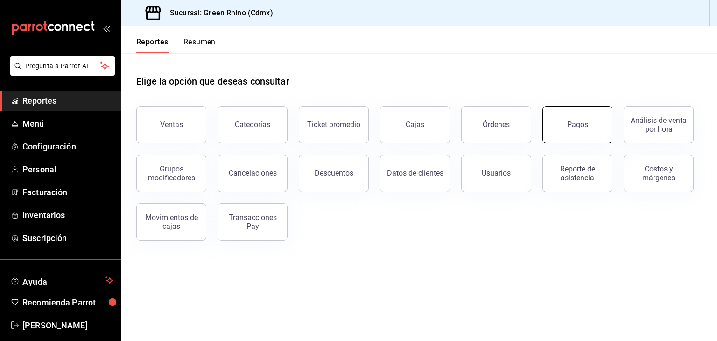
click at [596, 129] on button "Pagos" at bounding box center [578, 124] width 70 height 37
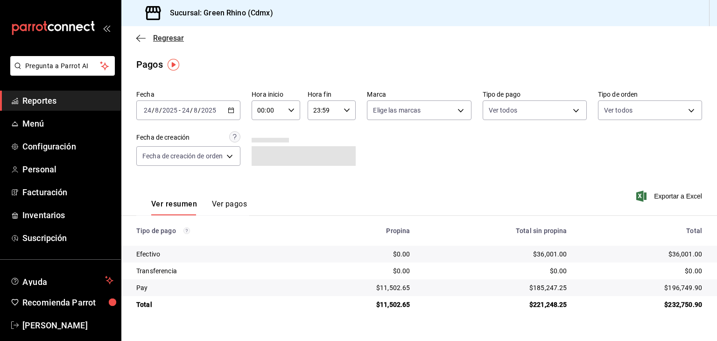
click at [173, 39] on span "Regresar" at bounding box center [168, 38] width 31 height 9
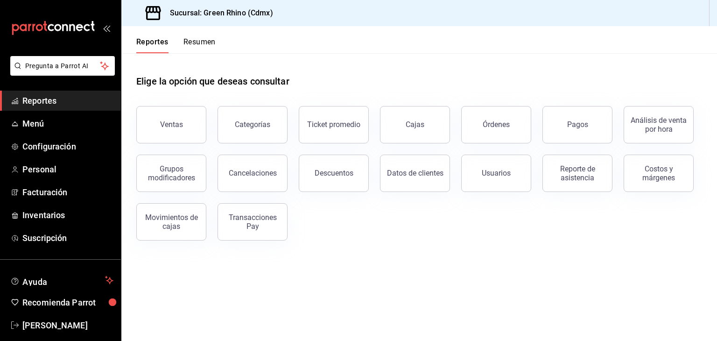
click at [207, 44] on button "Resumen" at bounding box center [200, 45] width 32 height 16
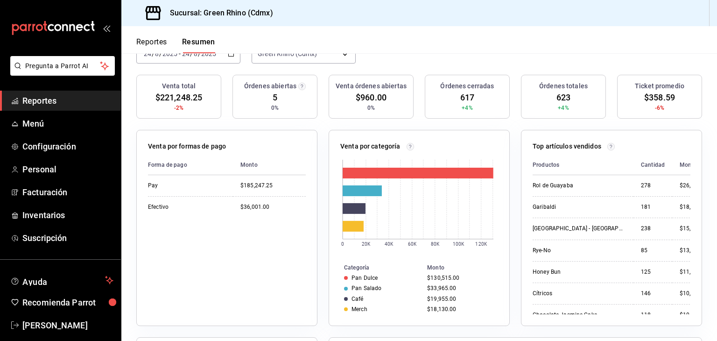
scroll to position [93, 0]
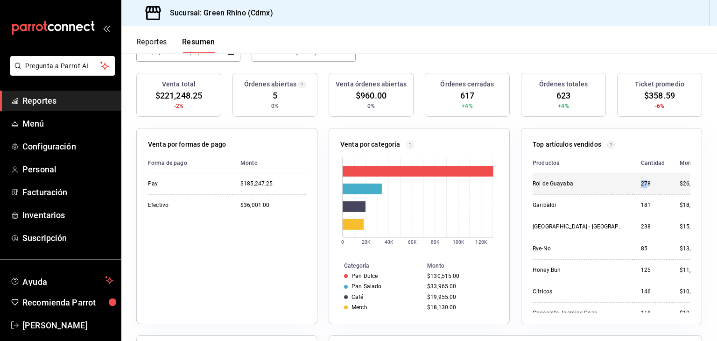
drag, startPoint x: 626, startPoint y: 181, endPoint x: 634, endPoint y: 183, distance: 8.5
click at [634, 183] on td "278" at bounding box center [653, 183] width 39 height 21
click at [641, 183] on div "278" at bounding box center [653, 184] width 24 height 8
click at [622, 42] on header "Reportes Resumen" at bounding box center [419, 39] width 596 height 27
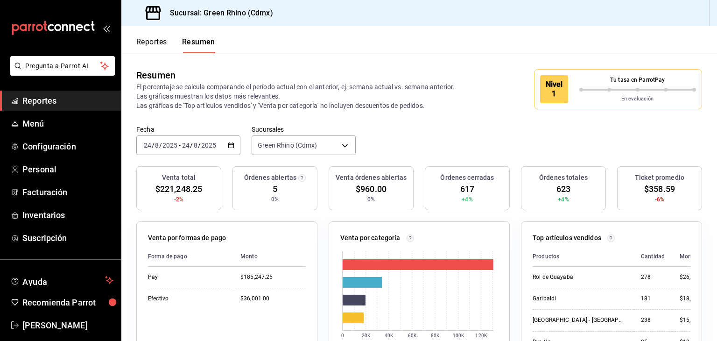
click at [176, 146] on input "2025" at bounding box center [170, 144] width 16 height 7
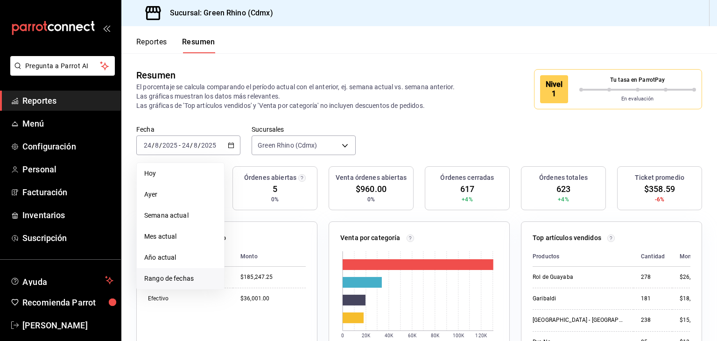
click at [188, 273] on li "Rango de fechas" at bounding box center [180, 278] width 87 height 21
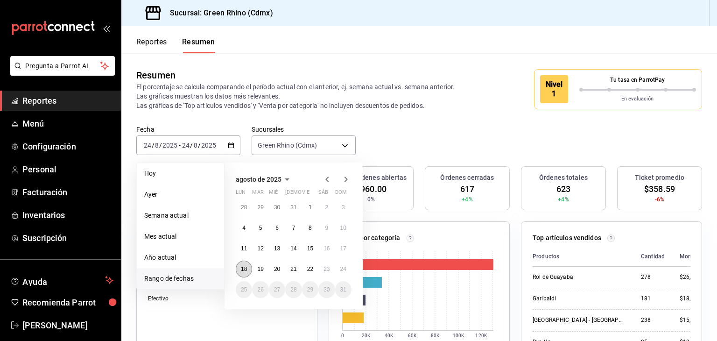
click at [243, 263] on button "18" at bounding box center [244, 269] width 16 height 17
click at [345, 269] on abbr "24" at bounding box center [343, 269] width 6 height 7
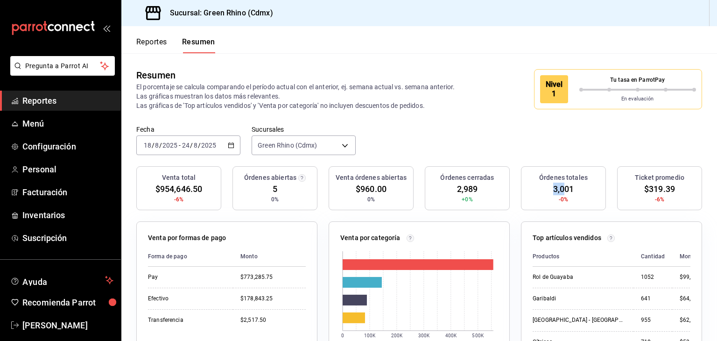
drag, startPoint x: 566, startPoint y: 194, endPoint x: 585, endPoint y: 195, distance: 18.7
click at [585, 195] on div "Órdenes totales 3,001 -0%" at bounding box center [563, 188] width 85 height 44
click at [578, 191] on div "Órdenes totales 3,001 -0%" at bounding box center [563, 188] width 85 height 44
click at [563, 189] on span "3,001" at bounding box center [563, 189] width 21 height 13
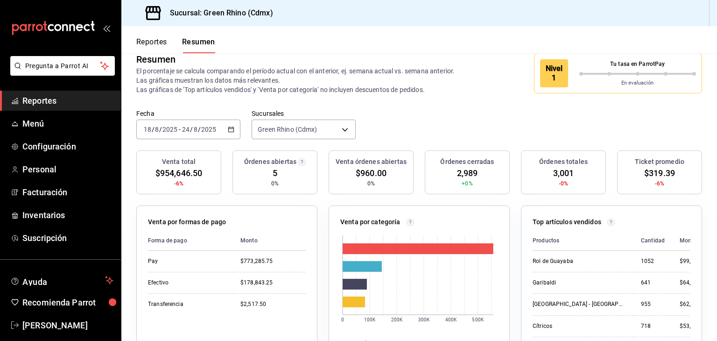
scroll to position [12, 0]
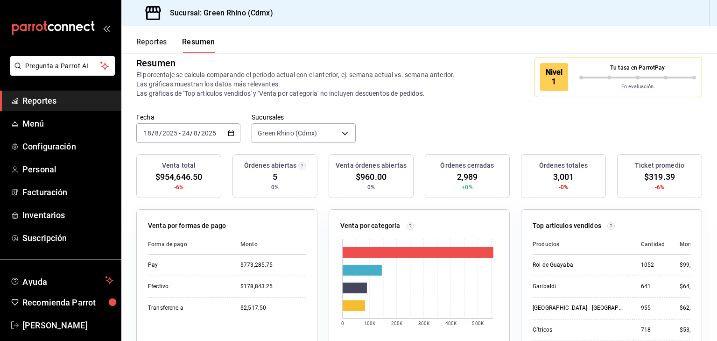
click at [190, 122] on div "Fecha [DATE] [DATE] - [DATE] [DATE]" at bounding box center [188, 128] width 104 height 30
click at [188, 130] on input "24" at bounding box center [186, 132] width 8 height 7
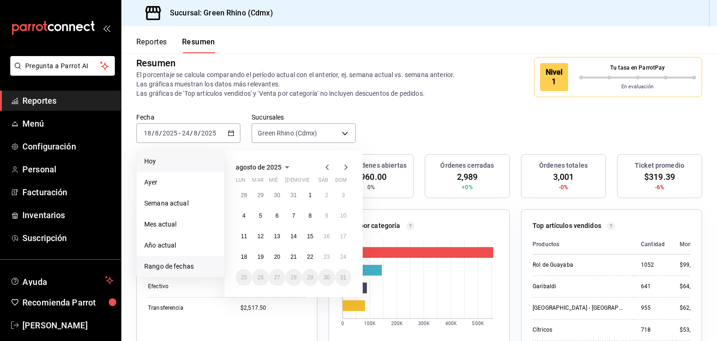
click at [183, 159] on span "Hoy" at bounding box center [180, 161] width 72 height 10
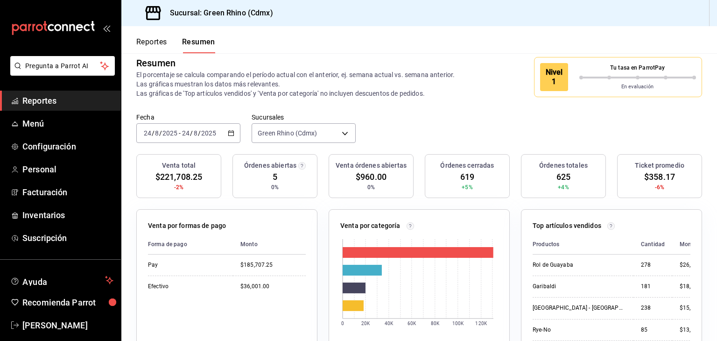
drag, startPoint x: 325, startPoint y: 13, endPoint x: 314, endPoint y: 13, distance: 11.7
click at [325, 13] on div "Sucursal: Green Rhino (Cdmx)" at bounding box center [419, 13] width 596 height 26
click at [156, 36] on div "Reportes Resumen" at bounding box center [168, 39] width 94 height 27
click at [155, 39] on button "Reportes" at bounding box center [151, 45] width 31 height 16
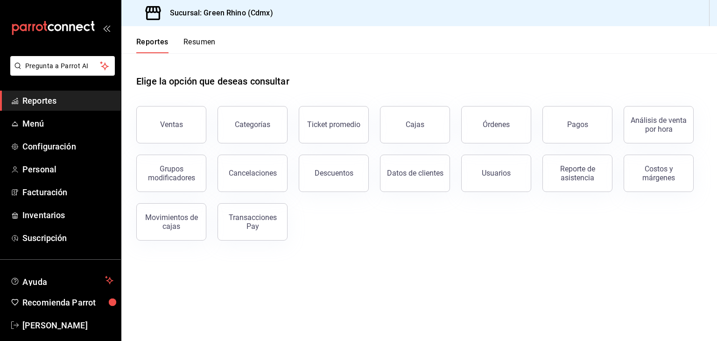
click at [189, 40] on button "Resumen" at bounding box center [200, 45] width 32 height 16
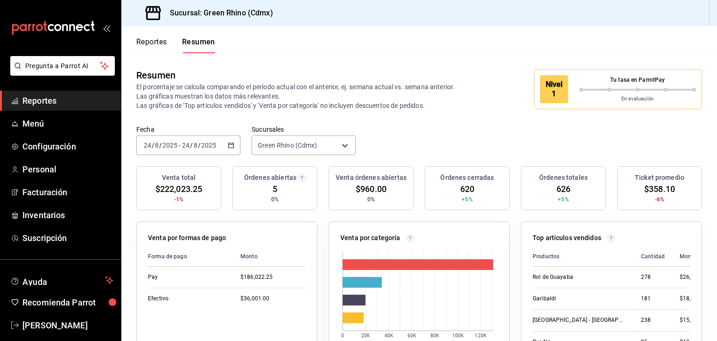
click at [163, 36] on div "Reportes Resumen" at bounding box center [168, 39] width 94 height 27
click at [161, 40] on button "Reportes" at bounding box center [151, 45] width 31 height 16
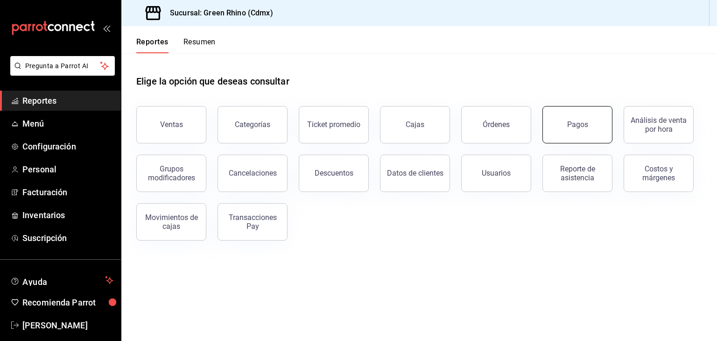
click at [564, 124] on button "Pagos" at bounding box center [578, 124] width 70 height 37
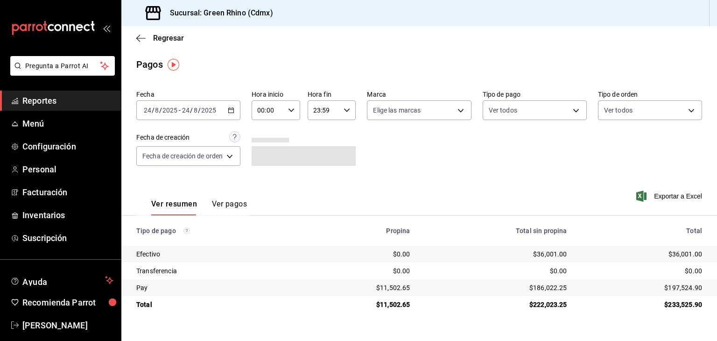
click at [680, 307] on div "$233,525.90" at bounding box center [642, 304] width 120 height 9
